Goal: Information Seeking & Learning: Learn about a topic

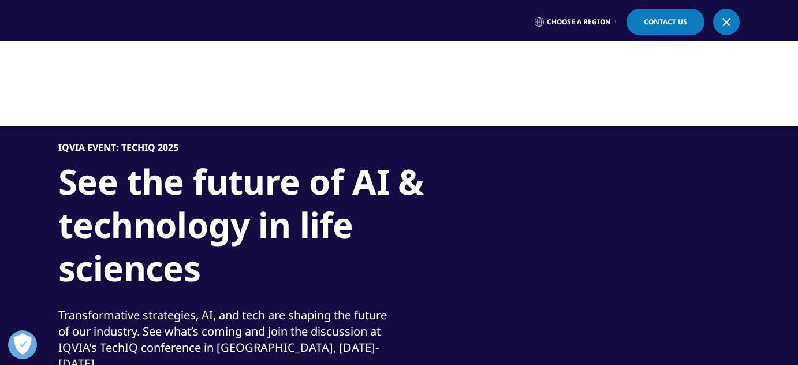
click at [531, 90] on div at bounding box center [399, 83] width 798 height 85
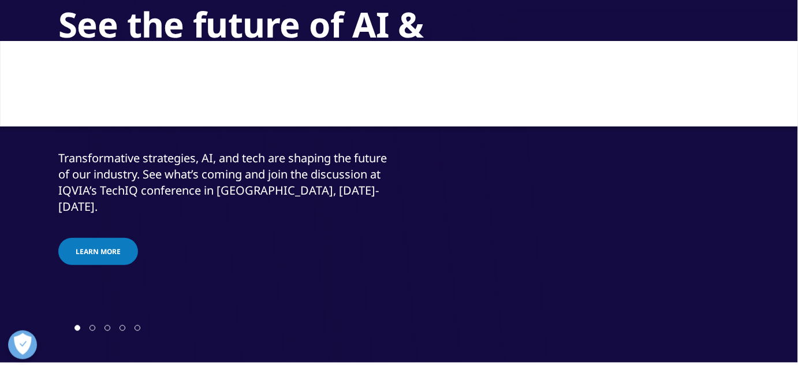
scroll to position [102, 0]
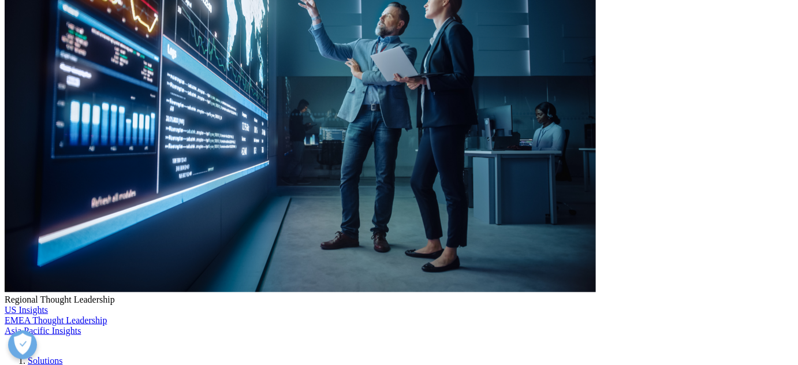
scroll to position [105, 0]
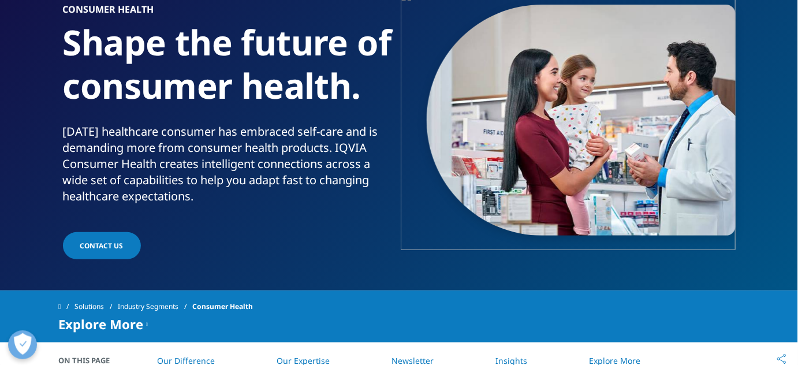
scroll to position [105, 0]
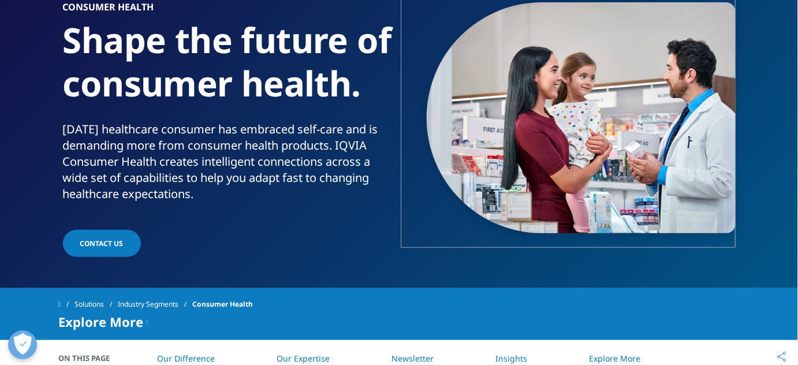
drag, startPoint x: 214, startPoint y: 195, endPoint x: 49, endPoint y: 131, distance: 177.2
click at [49, 131] on section "Consumer Health Shape the future of consumer health. Today's healthcare consume…" at bounding box center [399, 91] width 798 height 393
copy p "Today's healthcare consumer has embraced self-care and is demanding more from c…"
click at [236, 265] on section "Consumer Health Shape the future of consumer health. Today's healthcare consume…" at bounding box center [399, 91] width 798 height 393
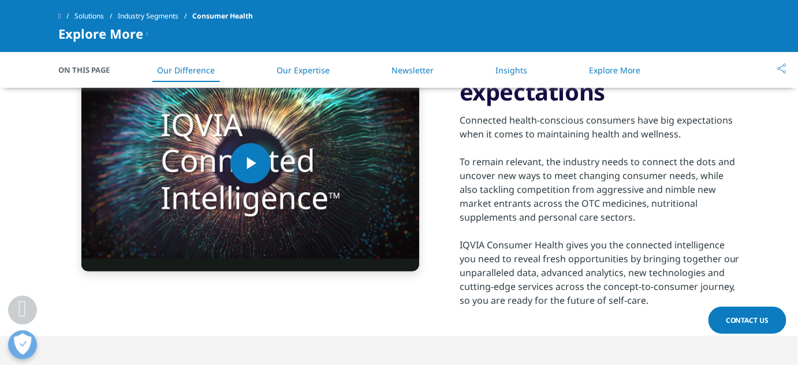
scroll to position [420, 0]
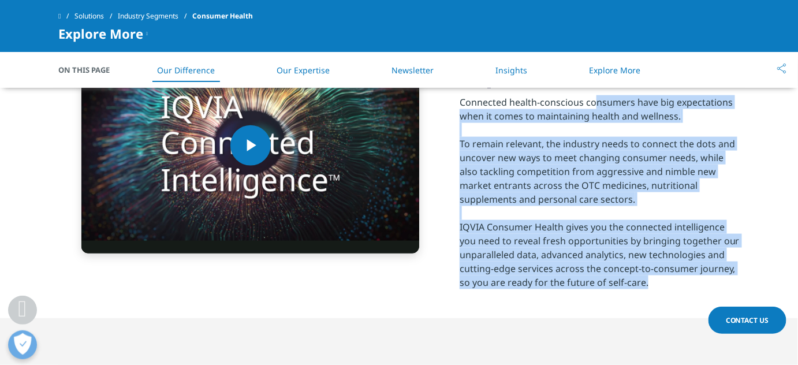
drag, startPoint x: 643, startPoint y: 285, endPoint x: 454, endPoint y: 96, distance: 266.7
click at [454, 96] on div "Video Player is loading. Play Video Play Skip Backward Skip Forward Mute Curren…" at bounding box center [399, 145] width 682 height 345
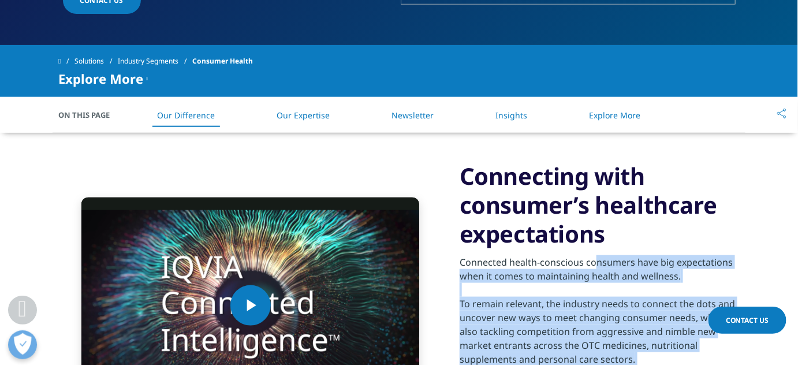
scroll to position [315, 0]
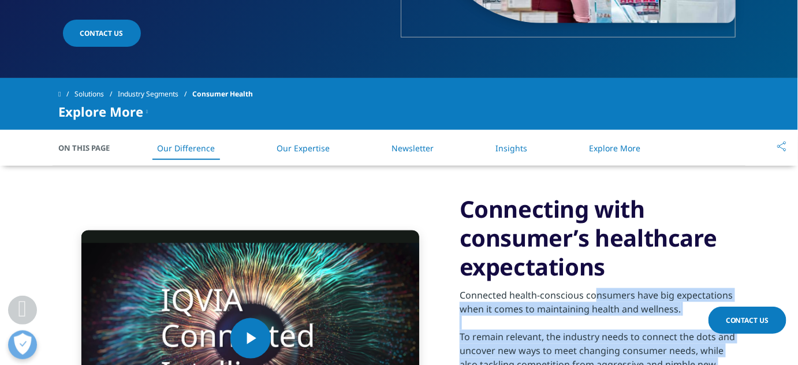
copy div "Connected health-conscious consumers have big expectations when it comes to mai…"
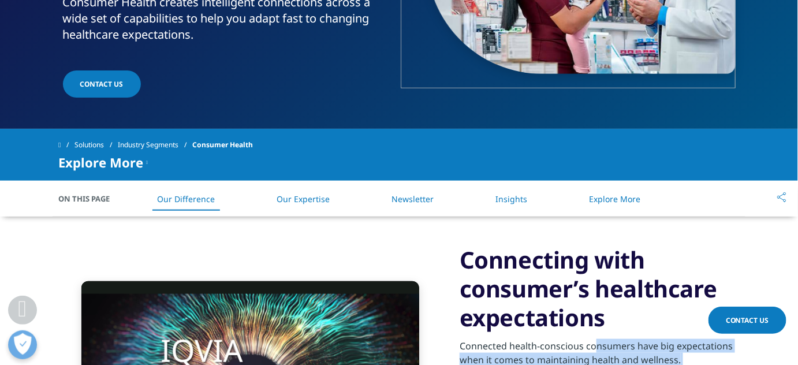
scroll to position [262, 0]
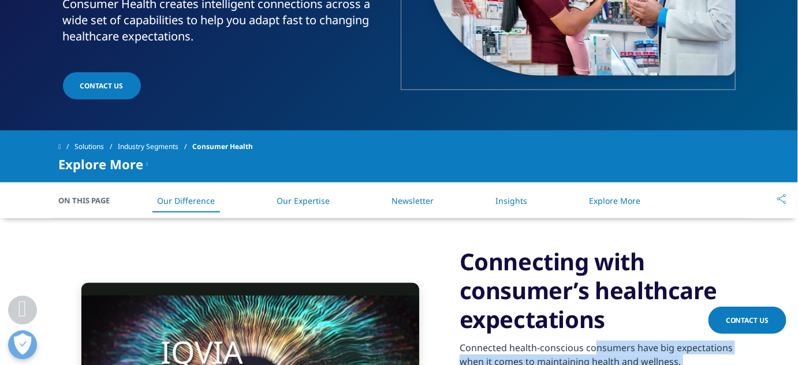
click at [324, 200] on link "Our Expertise" at bounding box center [303, 200] width 53 height 11
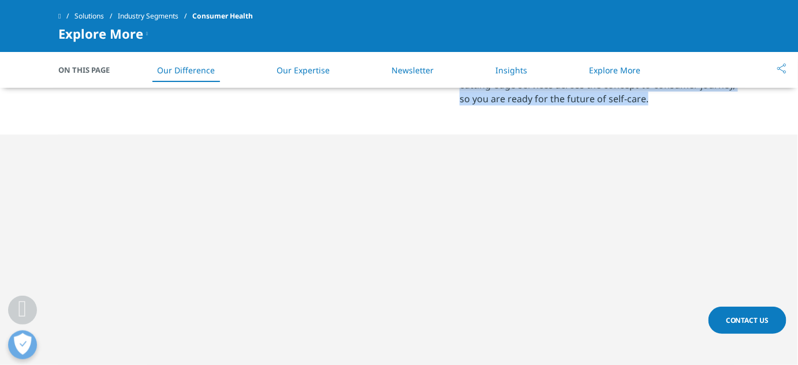
scroll to position [597, 0]
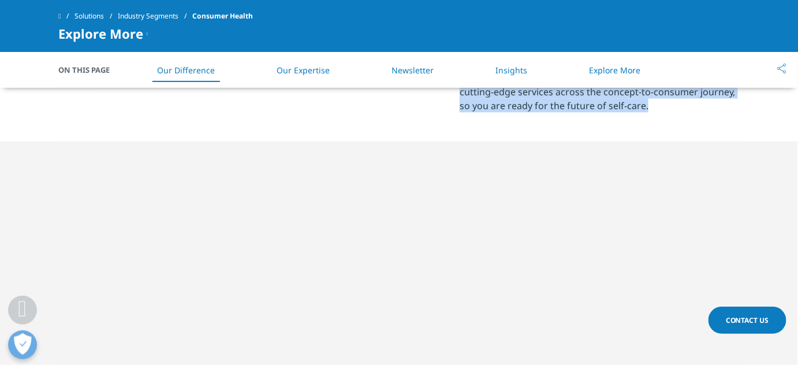
click at [294, 70] on link "Our Expertise" at bounding box center [303, 70] width 53 height 11
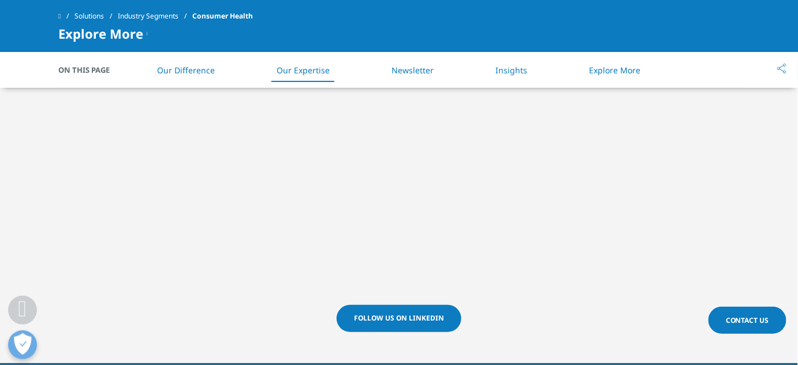
scroll to position [702, 0]
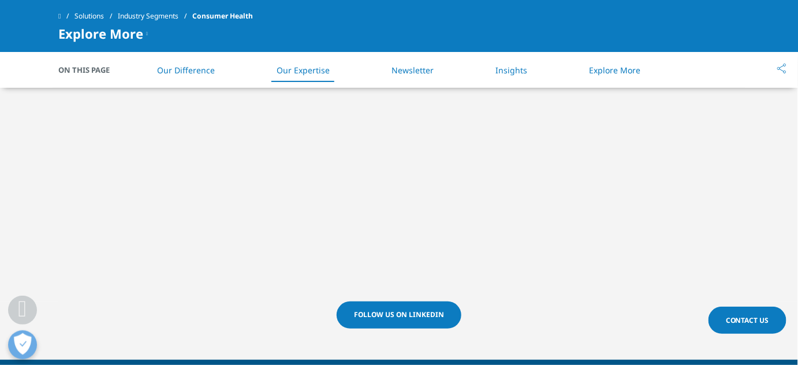
click at [510, 70] on link "Insights" at bounding box center [512, 70] width 32 height 11
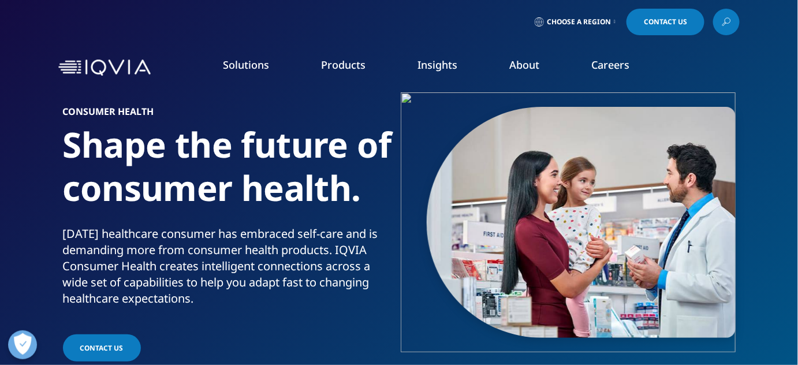
click at [235, 300] on p "Today's healthcare consumer has embraced self-care and is demanding more from c…" at bounding box center [229, 270] width 332 height 88
